Goal: Information Seeking & Learning: Learn about a topic

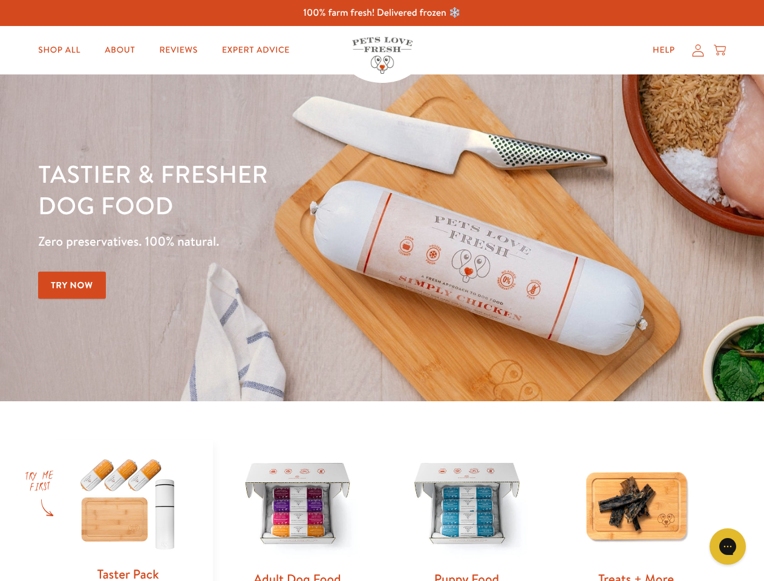
click at [382, 290] on div "Tastier & fresher dog food Zero preservatives. 100% natural. Try Now" at bounding box center [267, 238] width 458 height 160
click at [727, 546] on icon "Gorgias live chat" at bounding box center [726, 545] width 11 height 11
